Goal: Task Accomplishment & Management: Complete application form

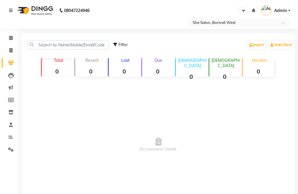
select select "en"
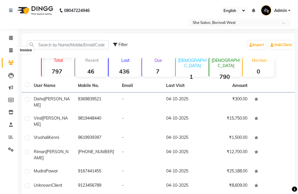
click at [8, 48] on span at bounding box center [11, 50] width 10 height 7
select select "5115"
select select "service"
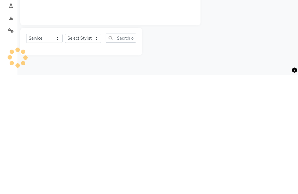
select select "32355"
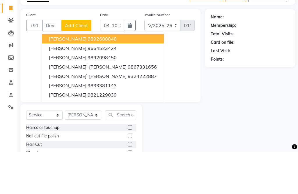
type input "Dev"
click at [80, 65] on span "Add Client" at bounding box center [76, 68] width 23 height 6
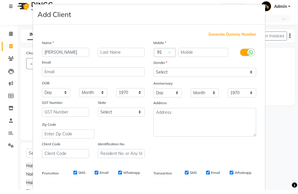
type input "[PERSON_NAME]"
click at [111, 55] on input "text" at bounding box center [121, 56] width 47 height 9
type input "Nagda"
click at [197, 52] on input "text" at bounding box center [203, 56] width 50 height 9
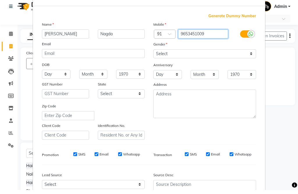
scroll to position [21, 0]
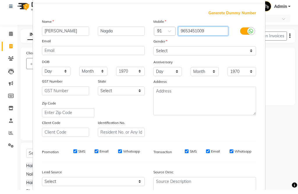
type input "9653451009"
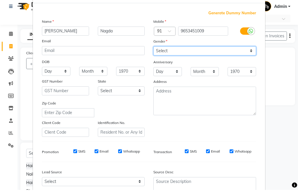
click at [193, 50] on select "Select [DEMOGRAPHIC_DATA] [DEMOGRAPHIC_DATA] Other Prefer Not To Say" at bounding box center [204, 54] width 103 height 9
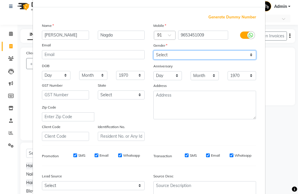
select select "[DEMOGRAPHIC_DATA]"
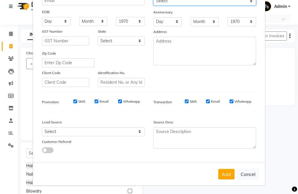
scroll to position [75, 0]
click at [227, 174] on button "Add" at bounding box center [226, 174] width 16 height 10
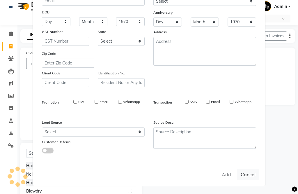
type input "9653451009"
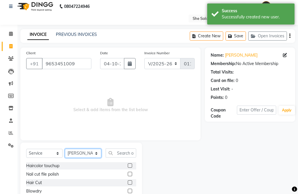
click at [85, 153] on select "Select Stylist [PERSON_NAME] Aahana [PERSON_NAME] [PERSON_NAME] [PERSON_NAME] M…" at bounding box center [83, 152] width 36 height 9
select select "32368"
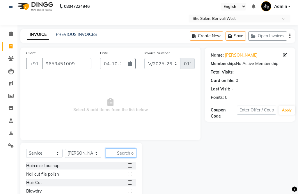
click at [124, 152] on input "text" at bounding box center [121, 152] width 31 height 9
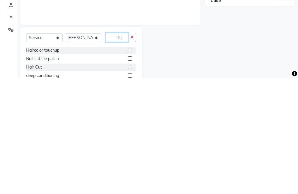
scroll to position [0, 0]
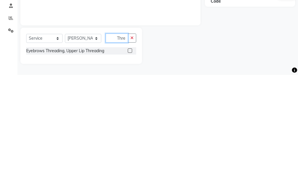
type input "Thre"
click at [131, 167] on label at bounding box center [130, 169] width 4 height 4
click at [131, 168] on input "checkbox" at bounding box center [130, 170] width 4 height 4
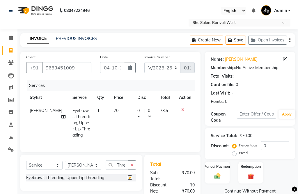
checkbox input "false"
click at [114, 109] on span "70" at bounding box center [116, 110] width 5 height 5
select select "32368"
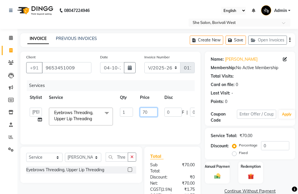
click at [152, 110] on input "70" at bounding box center [148, 111] width 17 height 9
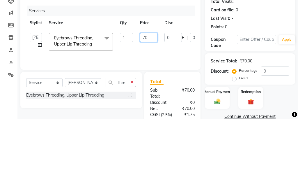
type input "7"
type input "170"
click at [180, 104] on tr "[PERSON_NAME] Aahana [PERSON_NAME] [PERSON_NAME] [PERSON_NAME] Mamta [PERSON_NA…" at bounding box center [138, 116] width 224 height 25
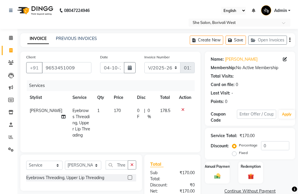
click at [290, 40] on icon "button" at bounding box center [289, 40] width 1 height 0
select select "32355"
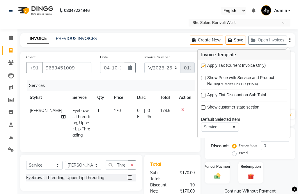
click at [205, 67] on label at bounding box center [203, 65] width 4 height 4
click at [205, 67] on input "checkbox" at bounding box center [203, 66] width 4 height 4
checkbox input "false"
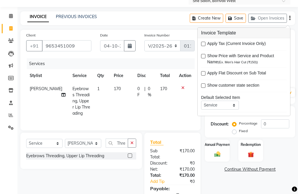
scroll to position [43, 0]
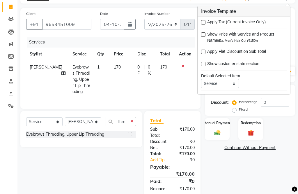
click at [219, 134] on img at bounding box center [217, 132] width 10 height 7
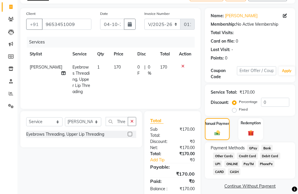
click at [221, 175] on span "CARD" at bounding box center [219, 171] width 13 height 7
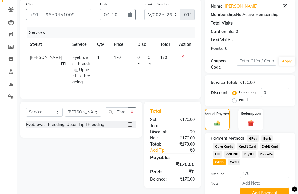
scroll to position [63, 0]
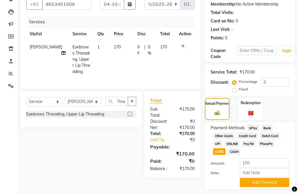
click at [257, 186] on button "Add Payment" at bounding box center [264, 182] width 49 height 9
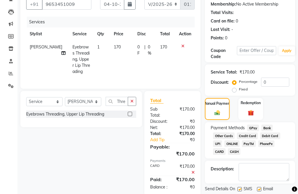
click at [236, 192] on div "Send Details On SMS Email" at bounding box center [250, 188] width 90 height 7
click at [242, 191] on label at bounding box center [240, 189] width 4 height 4
click at [241, 191] on input "checkbox" at bounding box center [240, 189] width 4 height 4
checkbox input "false"
click at [261, 191] on label at bounding box center [259, 189] width 4 height 4
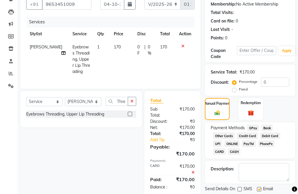
click at [261, 191] on input "checkbox" at bounding box center [259, 189] width 4 height 4
checkbox input "false"
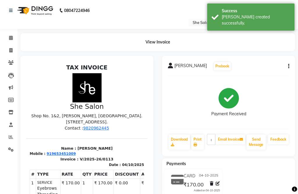
click at [179, 146] on link "Download" at bounding box center [180, 141] width 22 height 15
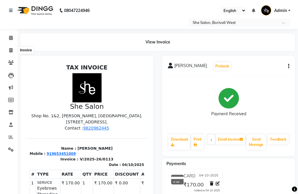
click at [8, 50] on span at bounding box center [11, 50] width 10 height 7
select select "service"
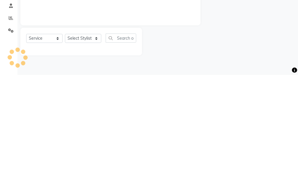
select select "5115"
type input "0114"
select select "32355"
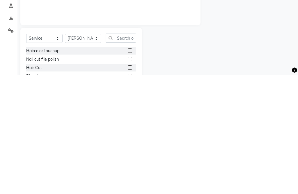
scroll to position [47, 0]
